Goal: Transaction & Acquisition: Purchase product/service

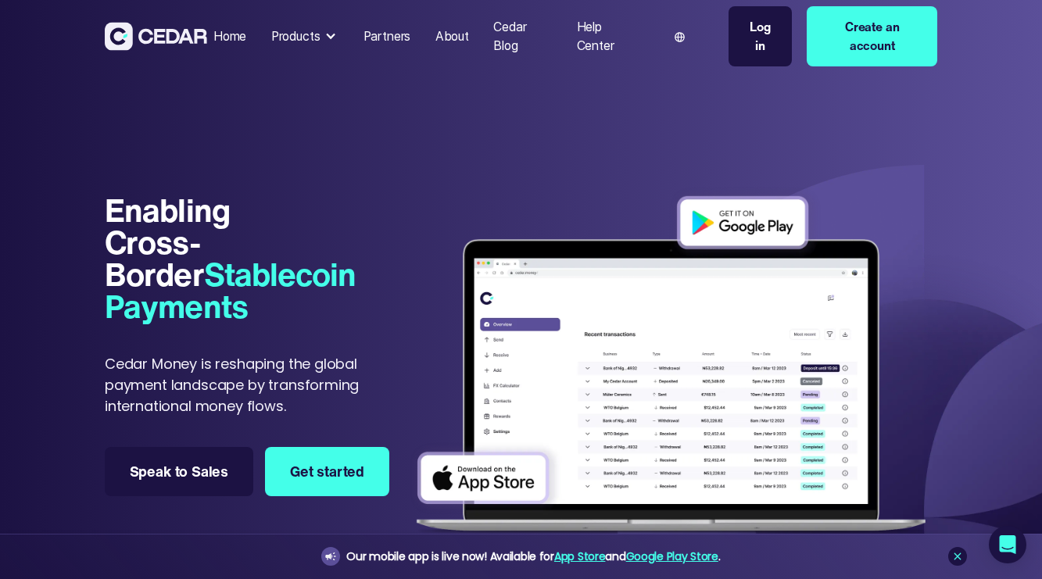
click at [303, 33] on div "Products" at bounding box center [295, 36] width 49 height 19
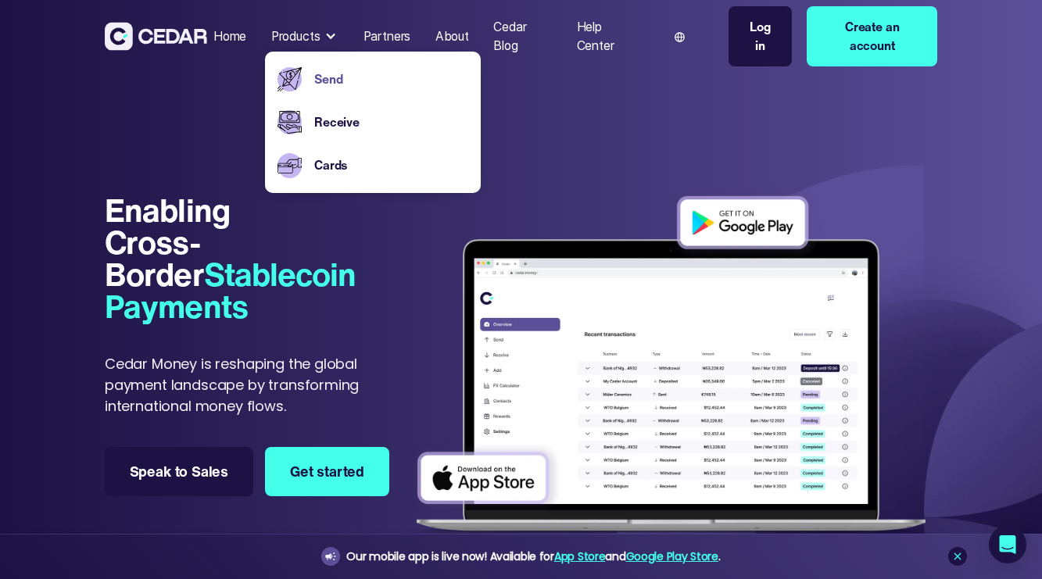
click at [347, 77] on link "Send" at bounding box center [391, 79] width 154 height 19
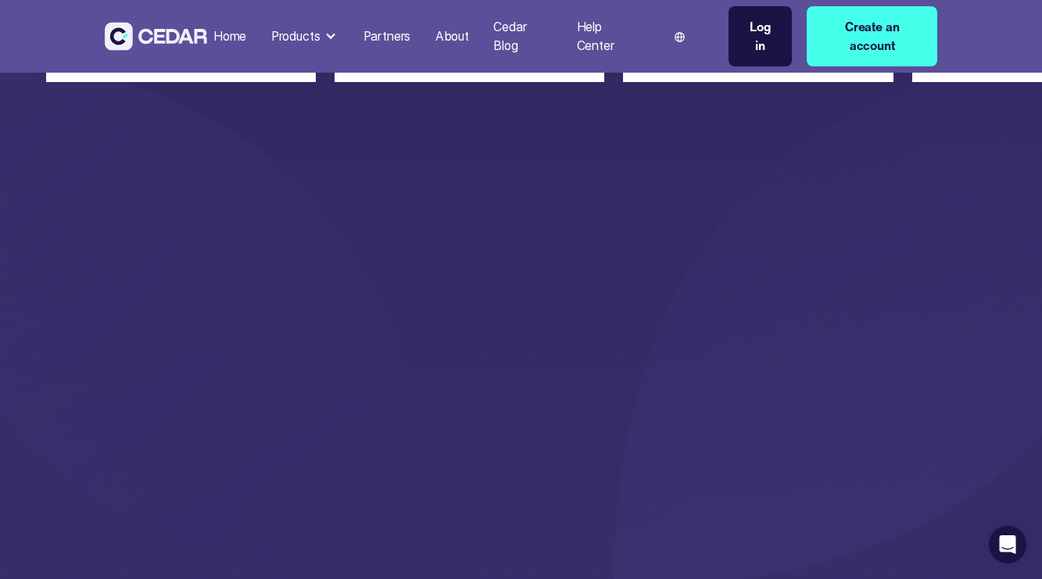
scroll to position [2199, 0]
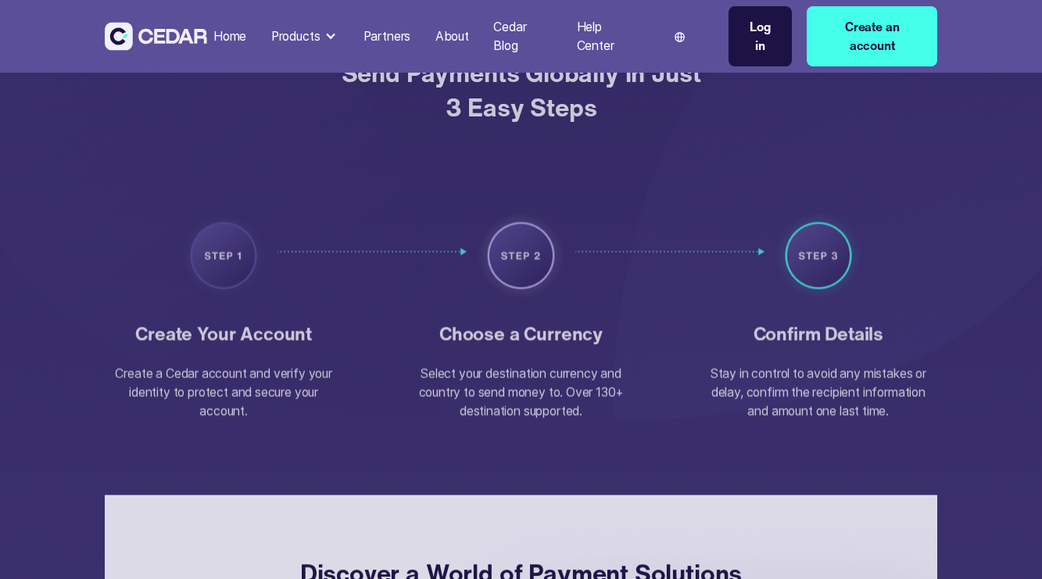
scroll to position [2199, 0]
